Goal: Information Seeking & Learning: Learn about a topic

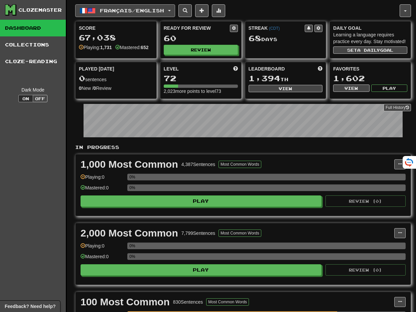
click at [170, 13] on button "Français / English" at bounding box center [125, 10] width 100 height 13
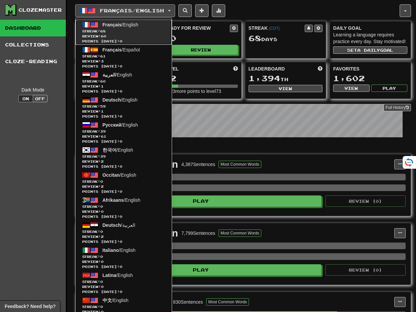
click at [146, 26] on link "Français / English Streak: 68 Review: 60 Points today: 0" at bounding box center [124, 32] width 96 height 25
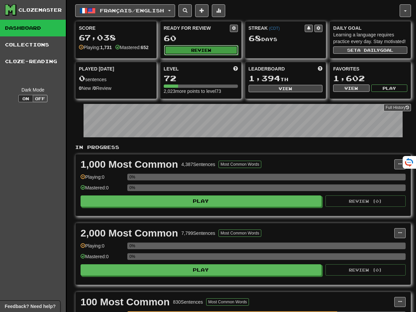
click at [202, 53] on button "Review" at bounding box center [201, 50] width 74 height 10
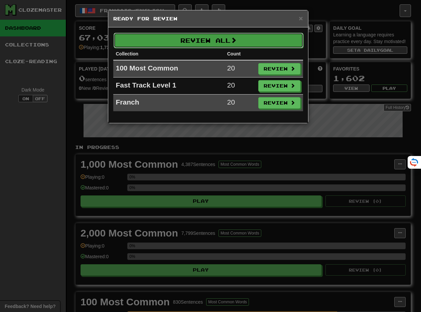
click at [206, 43] on button "Review All" at bounding box center [209, 40] width 190 height 15
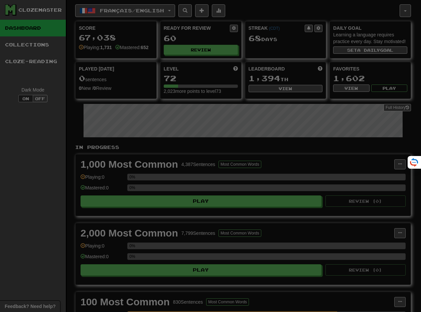
select select "**"
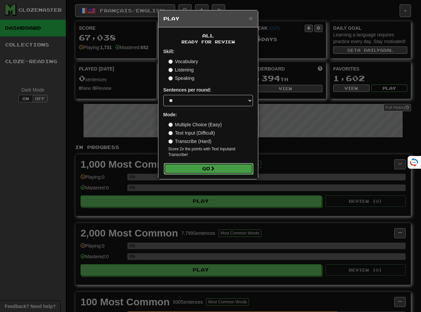
click at [183, 163] on button "Go" at bounding box center [209, 168] width 90 height 11
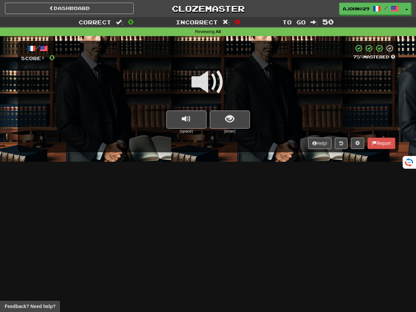
click at [218, 75] on span at bounding box center [208, 82] width 33 height 33
click at [226, 115] on span "show sentence" at bounding box center [229, 119] width 9 height 9
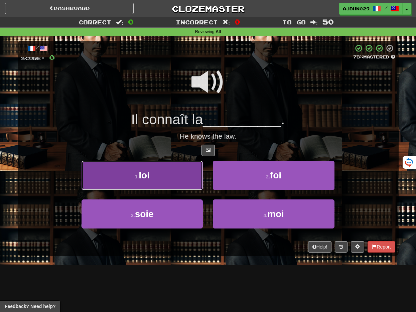
click at [178, 180] on button "1 . loi" at bounding box center [142, 175] width 121 height 29
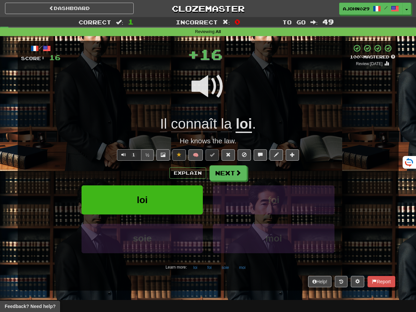
click at [209, 94] on span at bounding box center [208, 86] width 33 height 33
click at [279, 158] on button at bounding box center [276, 154] width 13 height 11
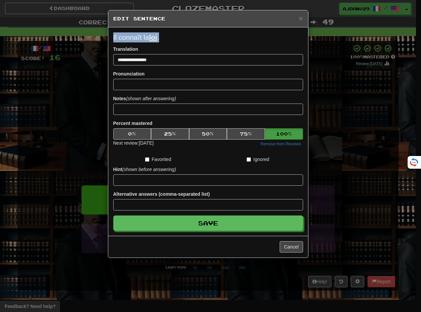
drag, startPoint x: 161, startPoint y: 39, endPoint x: 102, endPoint y: 34, distance: 59.3
click at [102, 34] on div "**********" at bounding box center [210, 156] width 421 height 312
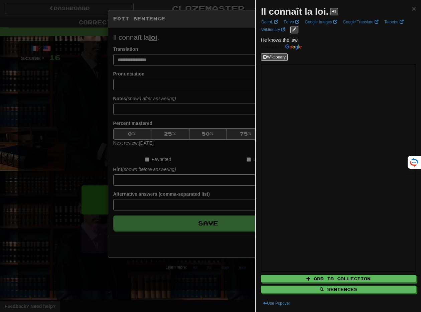
click at [141, 40] on div at bounding box center [210, 156] width 421 height 312
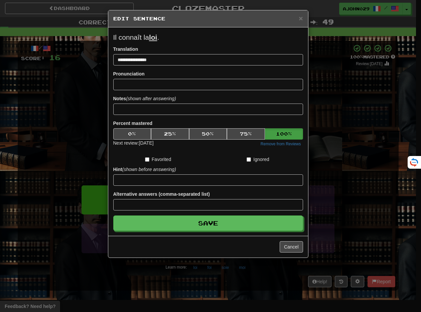
click at [157, 43] on form "**********" at bounding box center [208, 131] width 190 height 199
click at [160, 38] on p "Il connaît la loi ." at bounding box center [208, 37] width 190 height 10
drag, startPoint x: 160, startPoint y: 38, endPoint x: 102, endPoint y: 38, distance: 58.5
click at [102, 38] on div "**********" at bounding box center [210, 156] width 421 height 312
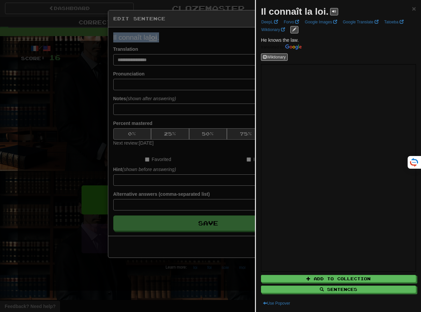
copy p "Il connaît la loi ."
click at [175, 51] on div at bounding box center [210, 156] width 421 height 312
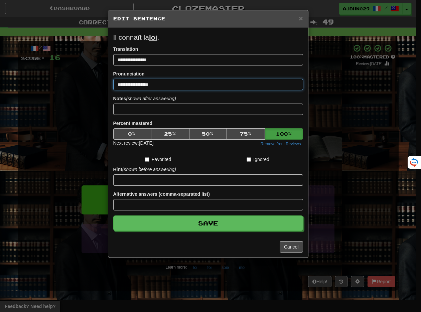
type input "**********"
click at [146, 104] on div "Notes (shown after answering)" at bounding box center [208, 105] width 190 height 20
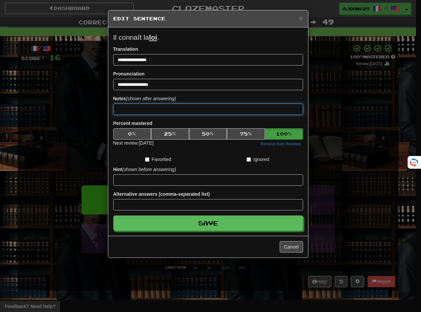
click at [134, 111] on input at bounding box center [208, 109] width 190 height 11
paste input "**********"
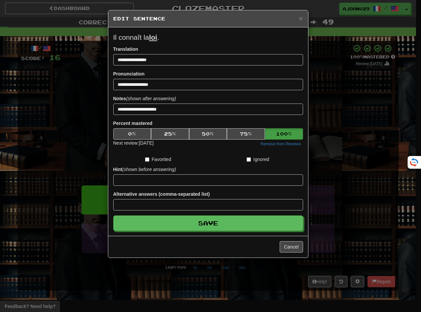
click at [198, 116] on form "**********" at bounding box center [208, 131] width 190 height 199
click at [184, 107] on input "**********" at bounding box center [208, 109] width 190 height 11
paste input "**********"
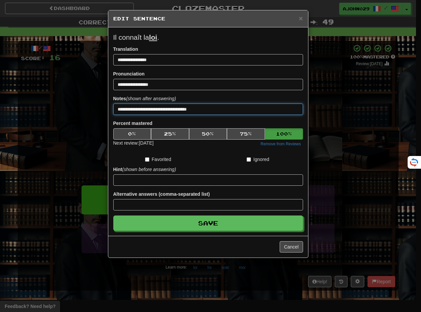
type input "**********"
click at [200, 130] on button "50 %" at bounding box center [208, 133] width 38 height 11
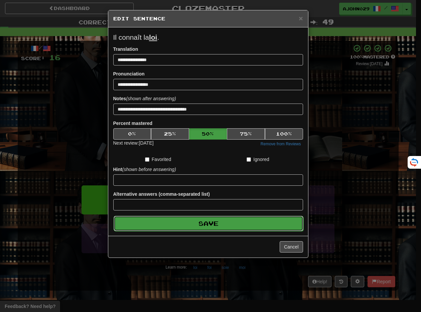
click at [181, 226] on button "Save" at bounding box center [209, 223] width 190 height 15
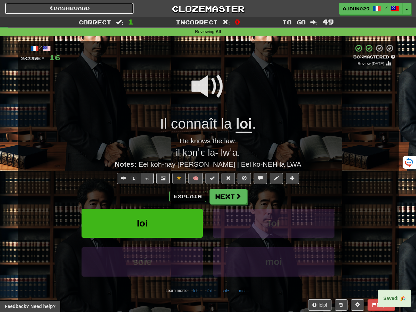
click at [64, 9] on link "Dashboard" at bounding box center [69, 8] width 129 height 11
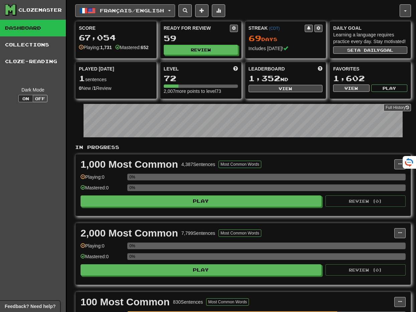
click at [99, 15] on button "Français / English" at bounding box center [125, 10] width 100 height 13
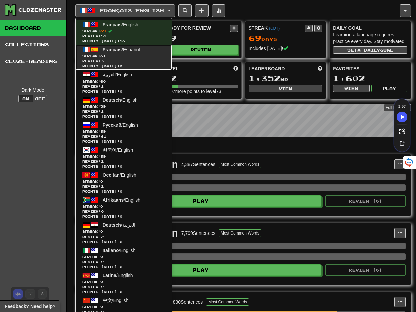
click at [106, 57] on span "61" at bounding box center [102, 56] width 5 height 4
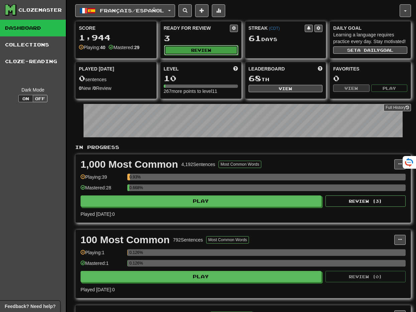
click at [216, 53] on button "Review" at bounding box center [201, 50] width 74 height 10
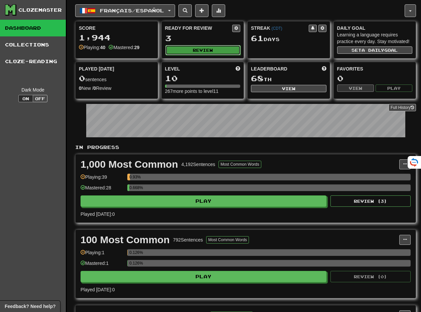
select select "**"
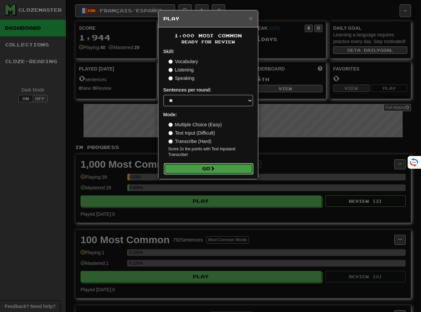
click at [200, 167] on button "Go" at bounding box center [209, 168] width 90 height 11
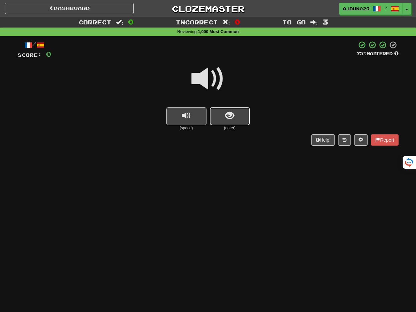
click at [222, 110] on button "show sentence" at bounding box center [230, 116] width 40 height 18
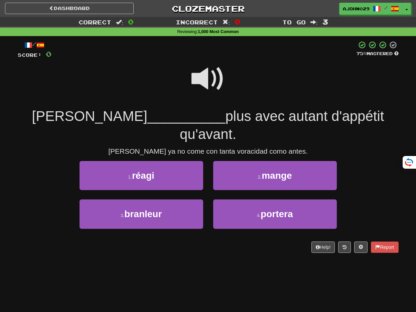
click at [206, 79] on span at bounding box center [208, 78] width 33 height 33
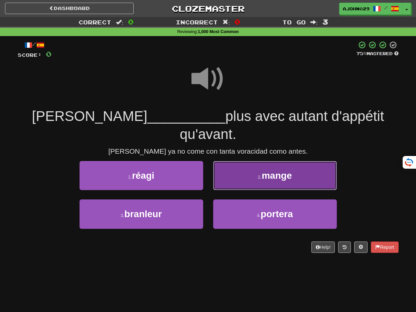
click at [244, 170] on button "2 . mange" at bounding box center [275, 175] width 124 height 29
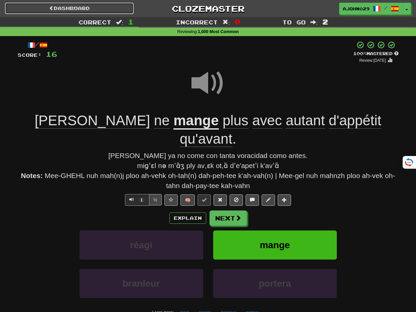
click at [89, 8] on link "Dashboard" at bounding box center [69, 8] width 129 height 11
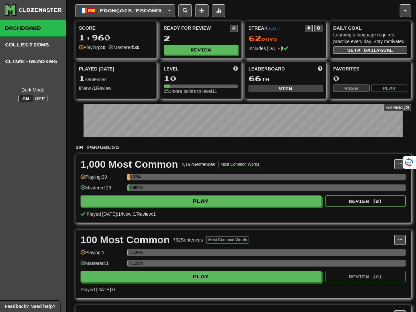
click at [121, 11] on span "Français / Español" at bounding box center [132, 11] width 64 height 6
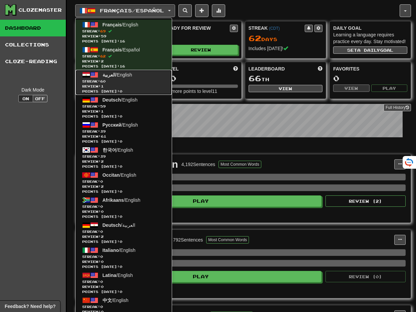
click at [126, 93] on span "Points [DATE]: 0" at bounding box center [123, 91] width 83 height 5
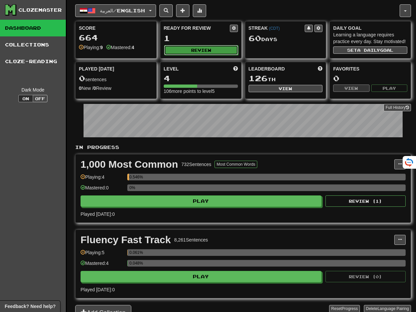
click at [220, 53] on button "Review" at bounding box center [201, 50] width 74 height 10
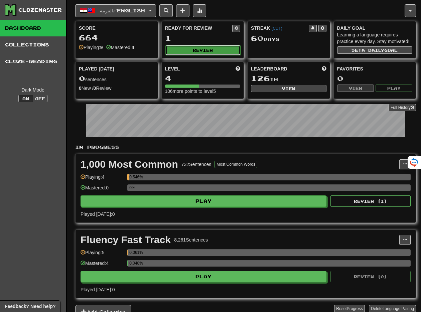
select select "**"
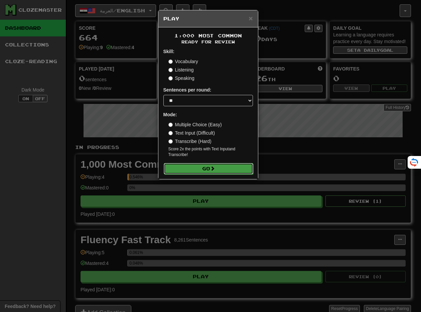
click at [201, 166] on button "Go" at bounding box center [209, 168] width 90 height 11
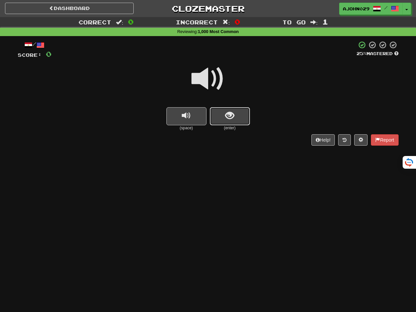
click at [230, 118] on span "show sentence" at bounding box center [229, 115] width 9 height 9
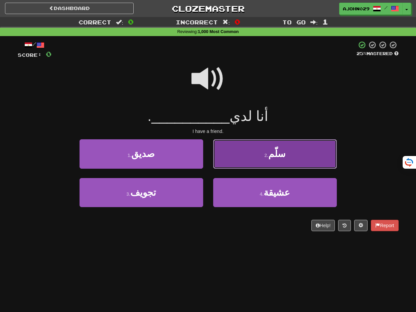
click at [252, 150] on button "2 . سلّم" at bounding box center [275, 153] width 124 height 29
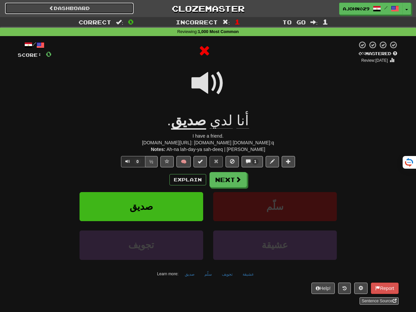
click at [71, 8] on link "Dashboard" at bounding box center [69, 8] width 129 height 11
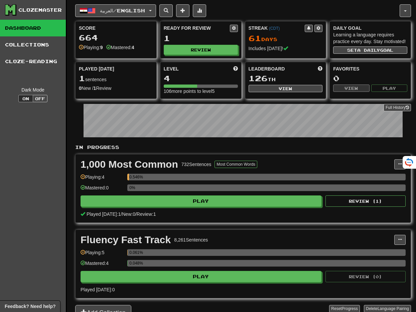
click at [128, 19] on div "العربية / English Français / English Streak: 69 Review: 59 Points [DATE]: 16 Fr…" at bounding box center [243, 168] width 336 height 337
click at [132, 11] on span "العربية / English" at bounding box center [122, 11] width 45 height 6
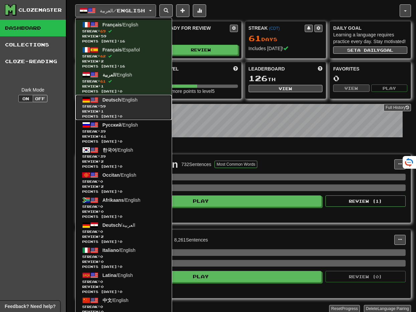
click at [134, 110] on span "Review: 1" at bounding box center [123, 111] width 83 height 5
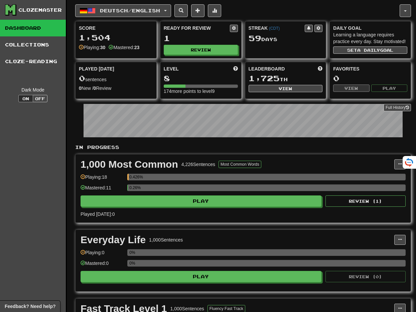
click at [190, 55] on div "Ready for Review 1 Review" at bounding box center [200, 39] width 81 height 37
click at [201, 51] on button "Review" at bounding box center [201, 50] width 74 height 10
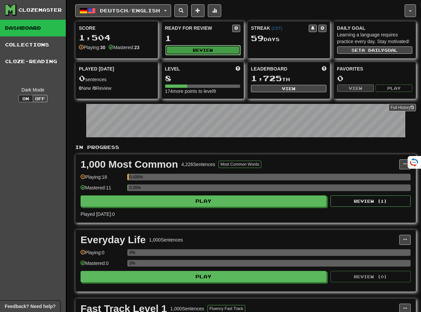
select select "**"
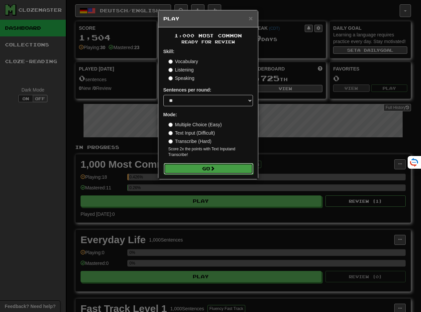
click at [193, 163] on button "Go" at bounding box center [209, 168] width 90 height 11
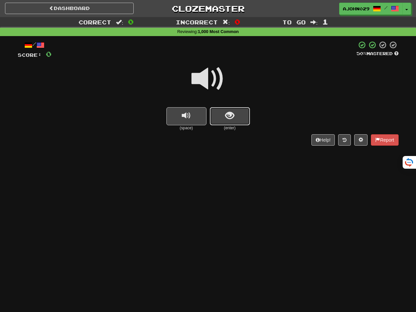
click at [227, 117] on span "show sentence" at bounding box center [229, 115] width 9 height 9
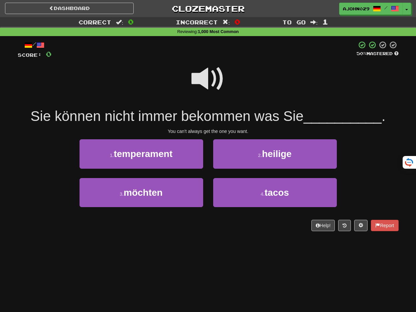
click at [206, 82] on span at bounding box center [208, 78] width 33 height 33
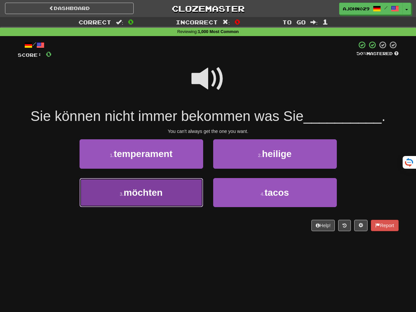
click at [179, 194] on button "3 . möchten" at bounding box center [142, 192] width 124 height 29
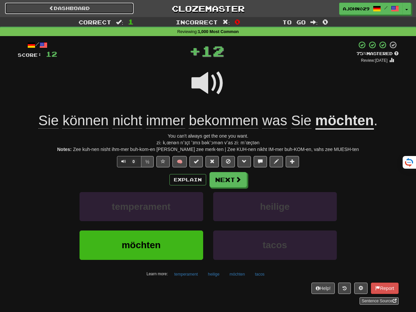
click at [51, 12] on link "Dashboard" at bounding box center [69, 8] width 129 height 11
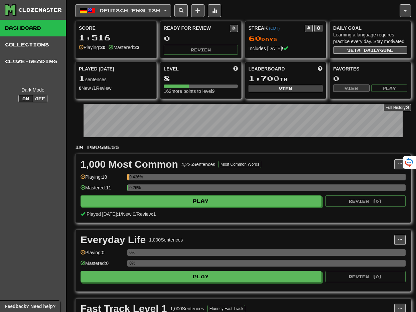
click at [105, 12] on span "Deutsch / English" at bounding box center [130, 11] width 60 height 6
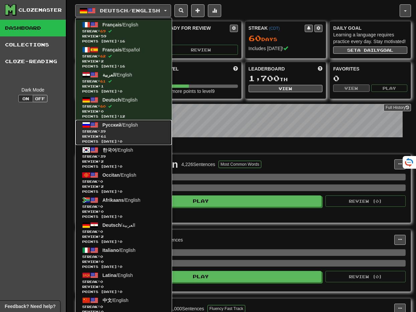
click at [113, 134] on span "Review: 61" at bounding box center [123, 136] width 83 height 5
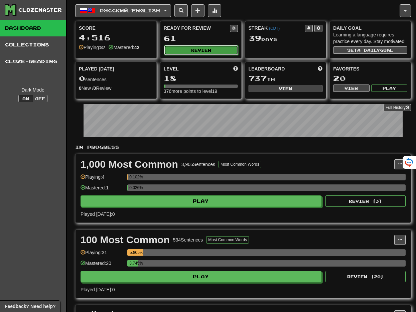
click at [211, 49] on button "Review" at bounding box center [201, 50] width 74 height 10
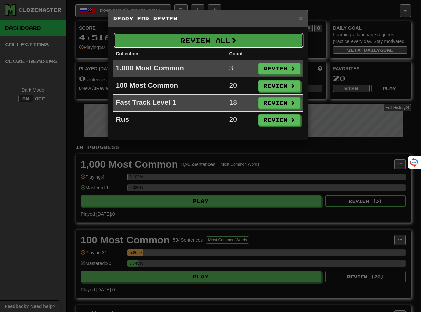
click at [211, 43] on button "Review All" at bounding box center [209, 40] width 190 height 15
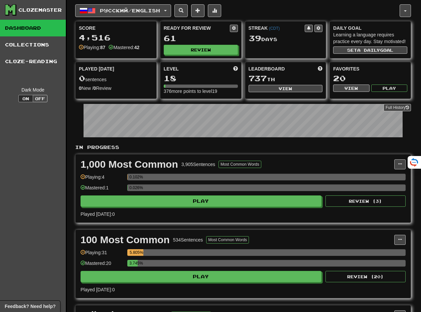
select select "**"
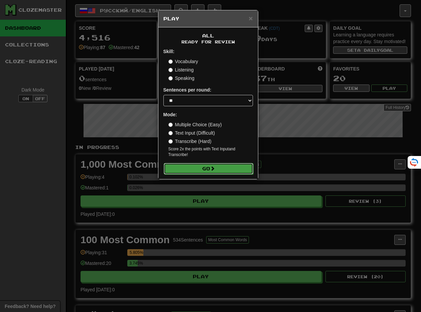
click at [212, 168] on span at bounding box center [212, 168] width 5 height 5
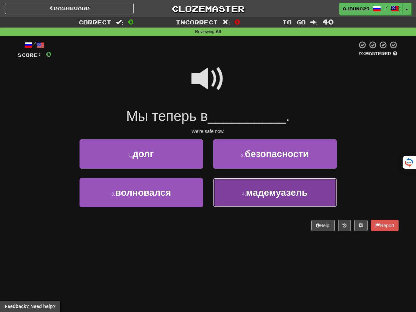
click at [244, 190] on button "4 . [GEOGRAPHIC_DATA]" at bounding box center [275, 192] width 124 height 29
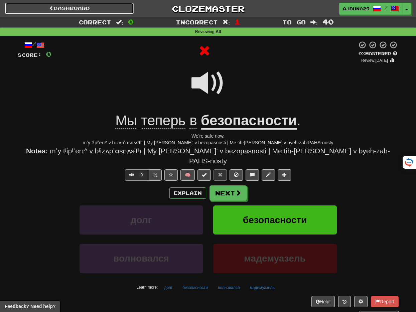
click at [96, 3] on link "Dashboard" at bounding box center [69, 8] width 129 height 11
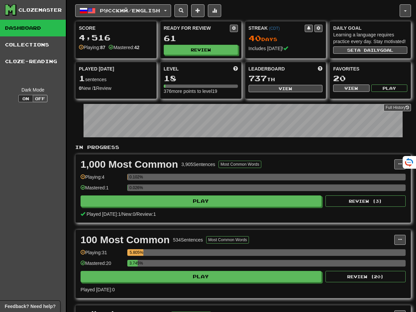
click at [132, 12] on span "Русский / English" at bounding box center [130, 11] width 60 height 6
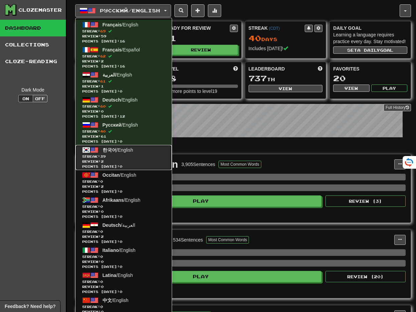
click at [146, 156] on span "Streak: 39" at bounding box center [123, 156] width 83 height 5
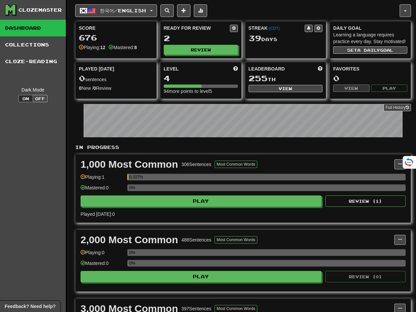
click at [206, 57] on div "Ready for Review 2 Review" at bounding box center [200, 39] width 81 height 37
click at [206, 50] on button "Review" at bounding box center [201, 50] width 74 height 10
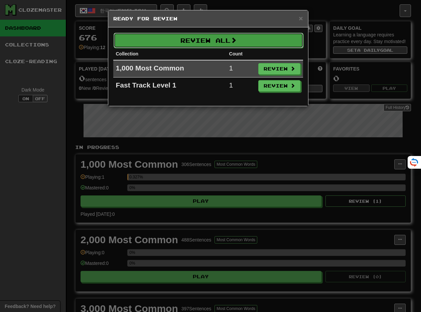
click at [230, 41] on button "Review All" at bounding box center [209, 40] width 190 height 15
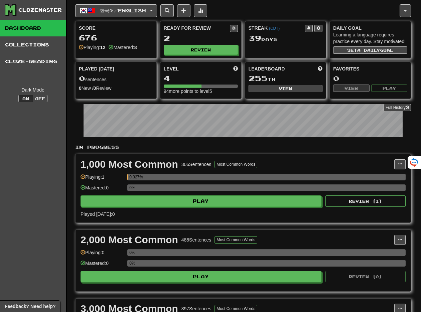
select select "**"
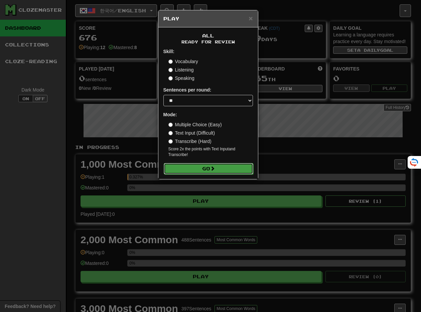
click at [219, 165] on button "Go" at bounding box center [209, 168] width 90 height 11
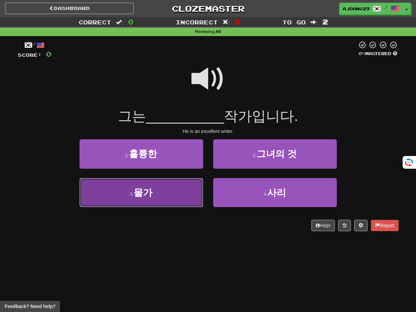
click at [187, 185] on button "3 . 물가" at bounding box center [142, 192] width 124 height 29
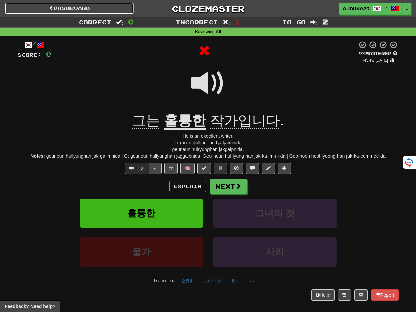
click at [106, 9] on link "Dashboard" at bounding box center [69, 8] width 129 height 11
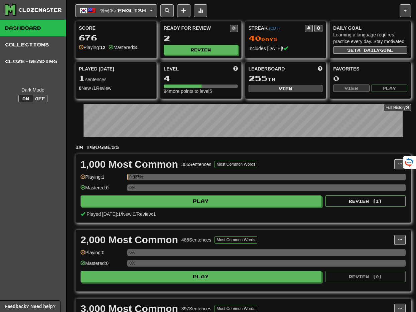
click at [205, 142] on div "Full History" at bounding box center [243, 122] width 336 height 42
